Goal: Task Accomplishment & Management: Complete application form

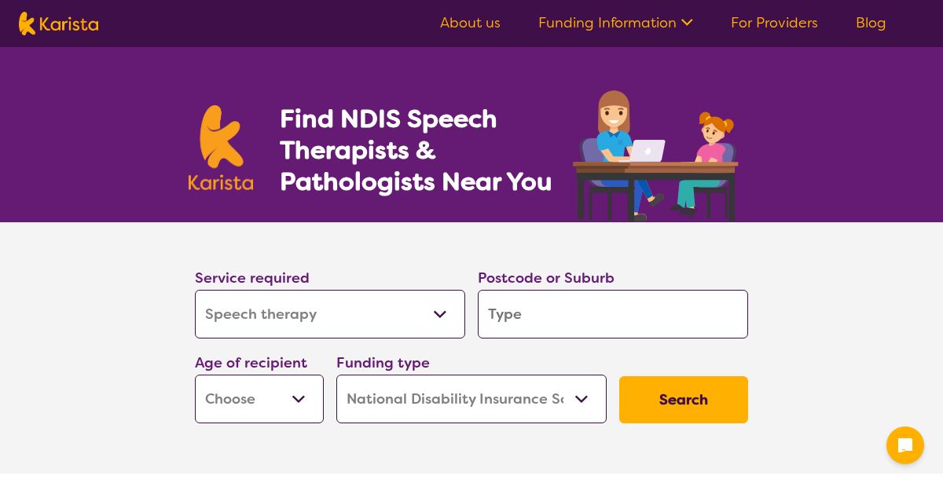
select select "Speech therapy"
select select "NDIS"
select select "Speech therapy"
select select "NDIS"
click at [623, 310] on input "search" at bounding box center [613, 314] width 270 height 49
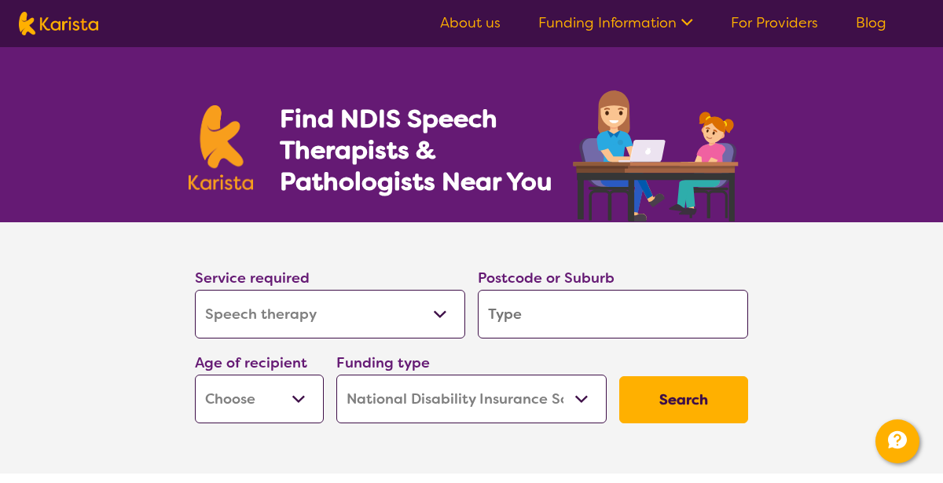
type input "3337"
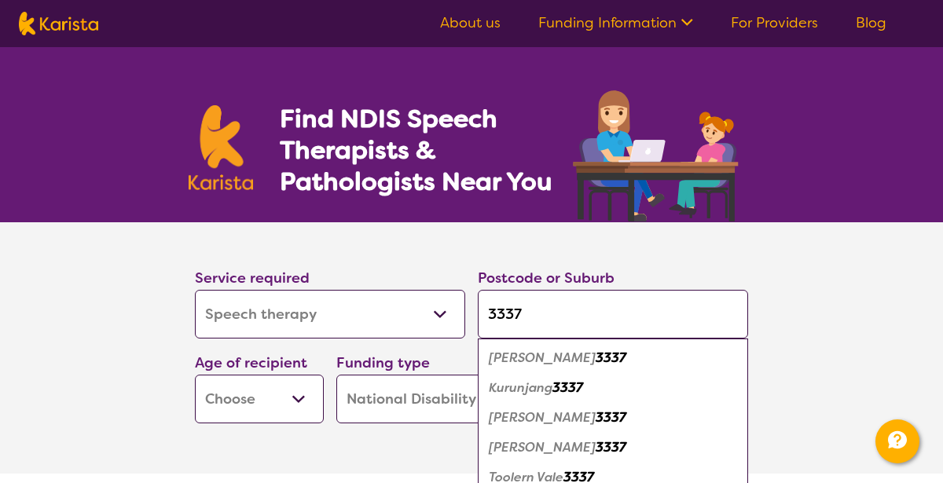
click at [596, 413] on em "3337" at bounding box center [611, 417] width 31 height 17
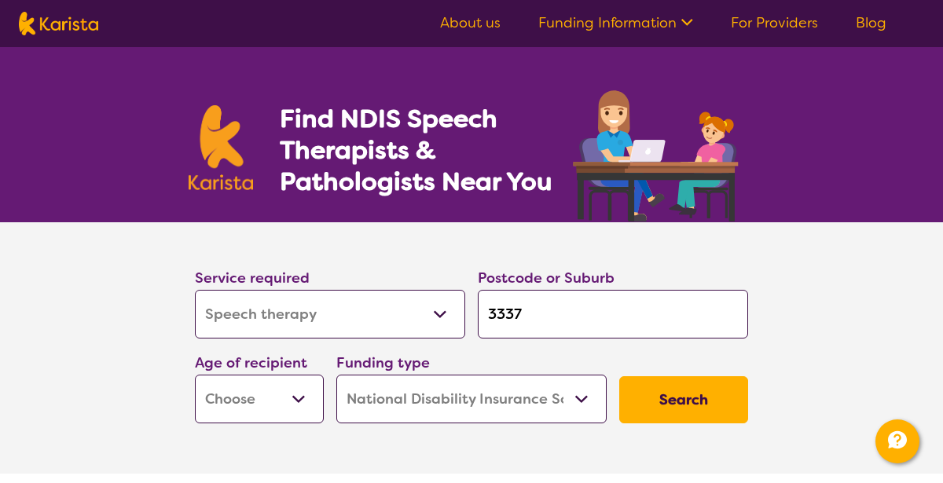
click at [300, 396] on select "Early Childhood - 0 to 9 Child - 10 to 11 Adolescent - 12 to 17 Adult - 18 to 6…" at bounding box center [259, 399] width 129 height 49
select select "EC"
click at [195, 375] on select "Early Childhood - 0 to 9 Child - 10 to 11 Adolescent - 12 to 17 Adult - 18 to 6…" at bounding box center [259, 399] width 129 height 49
select select "EC"
click at [697, 394] on button "Search" at bounding box center [683, 399] width 129 height 47
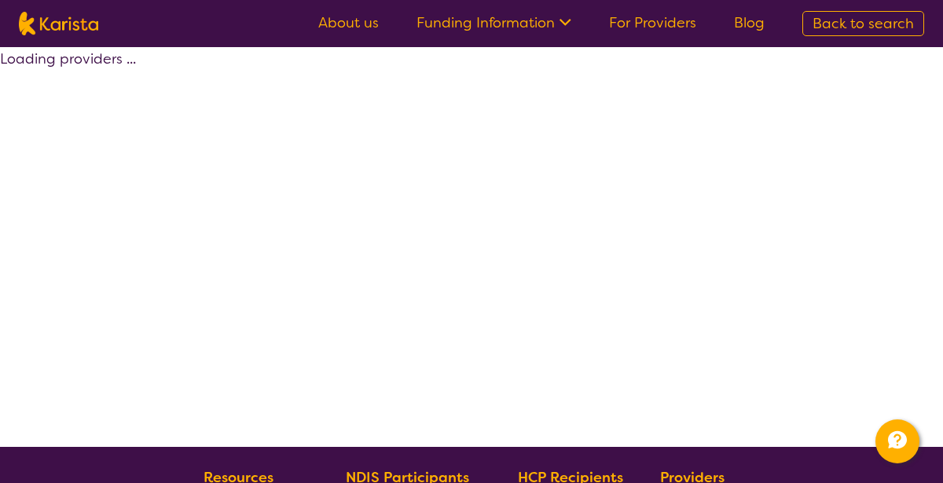
select select "by_score"
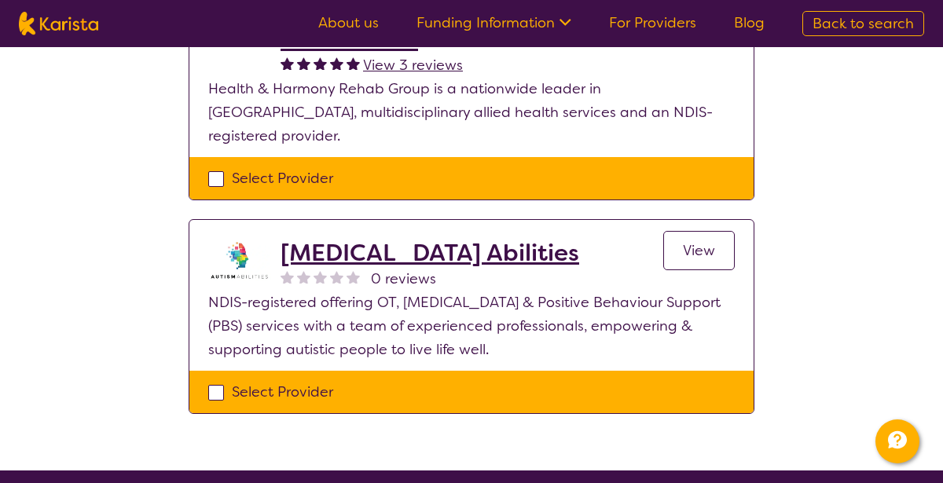
scroll to position [454, 0]
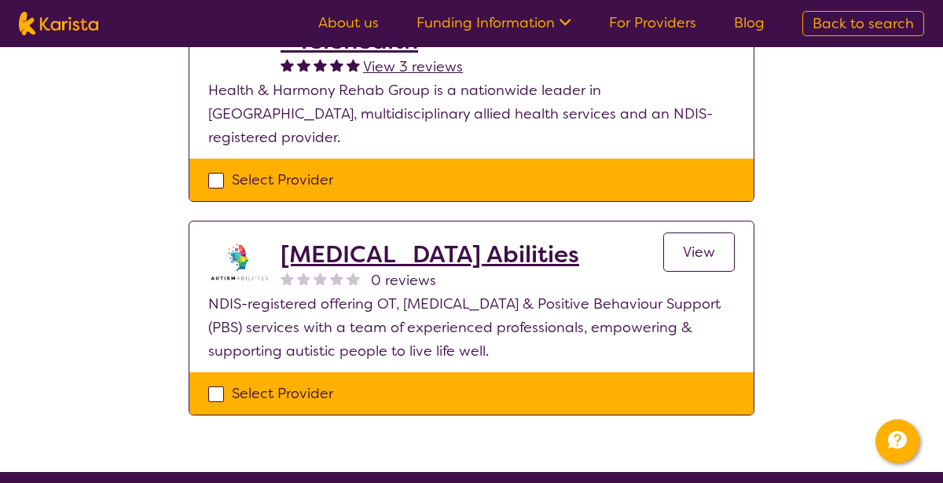
click at [711, 243] on span "View" at bounding box center [699, 252] width 32 height 19
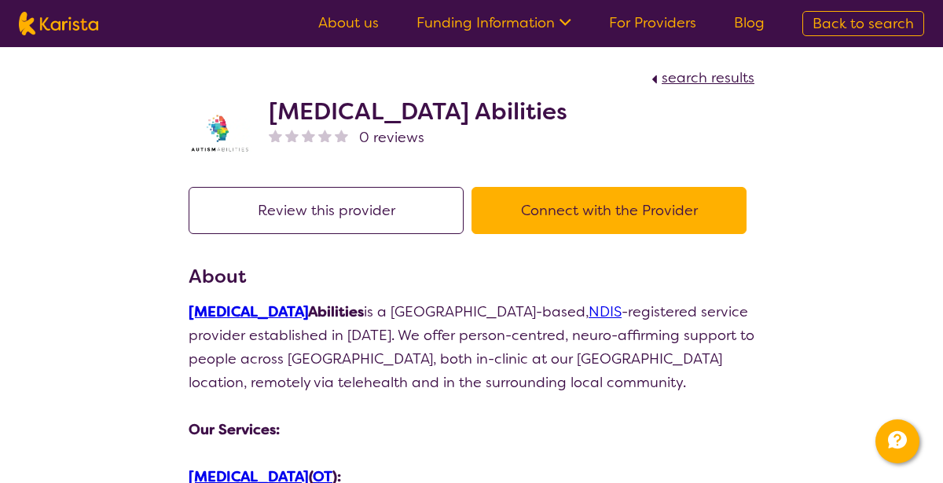
click at [652, 201] on button "Connect with the Provider" at bounding box center [609, 210] width 275 height 47
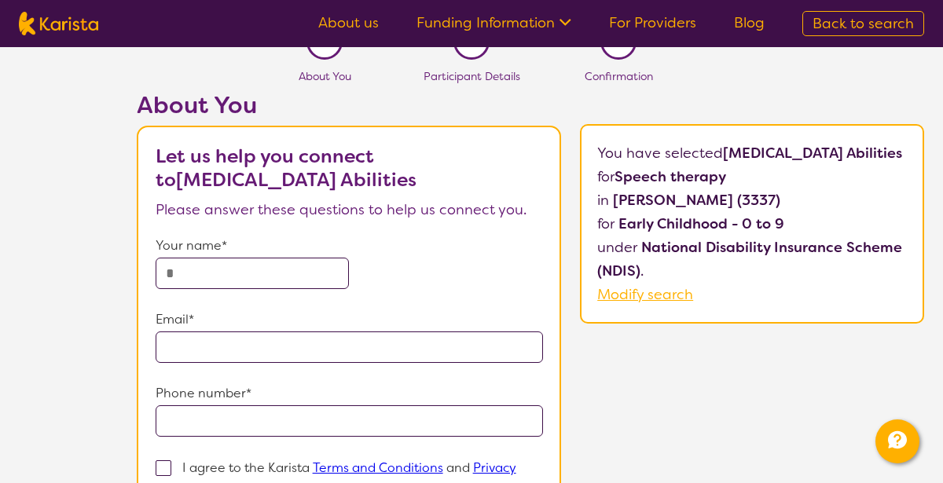
scroll to position [33, 0]
